Goal: Navigation & Orientation: Go to known website

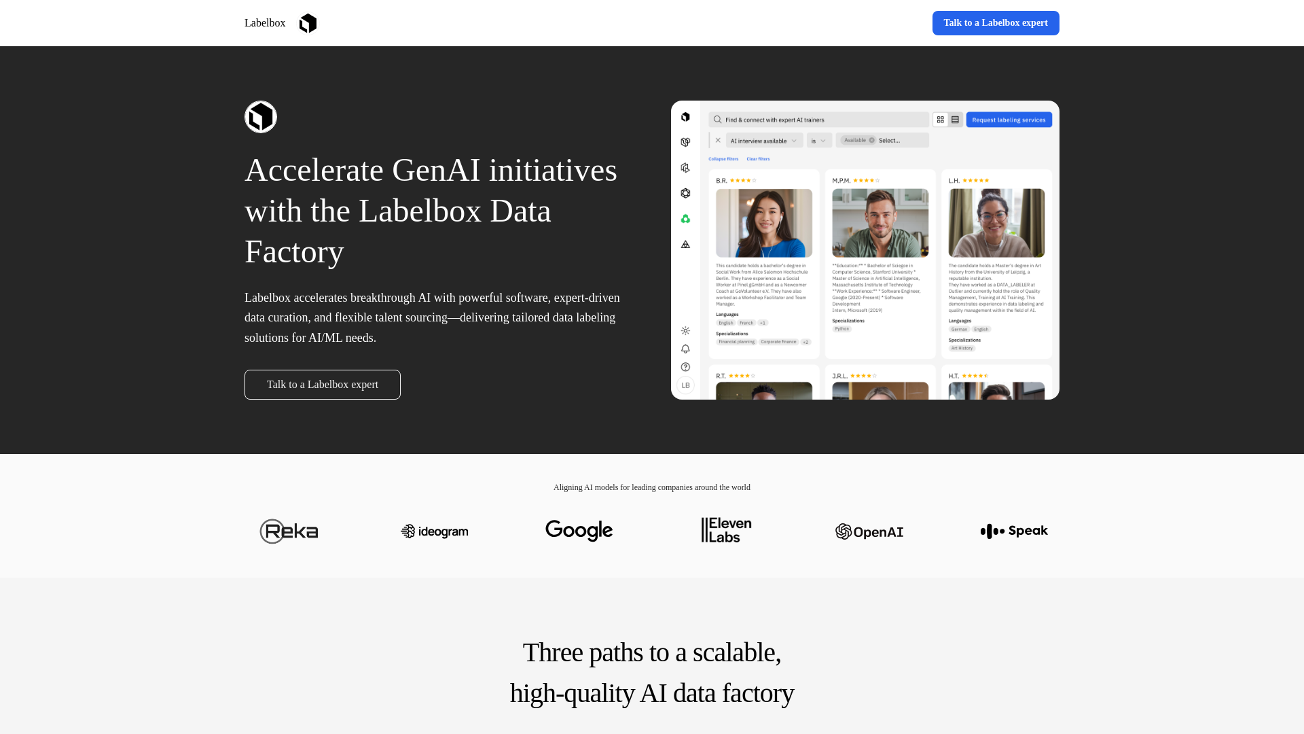
scroll to position [2713, 0]
